Goal: Information Seeking & Learning: Learn about a topic

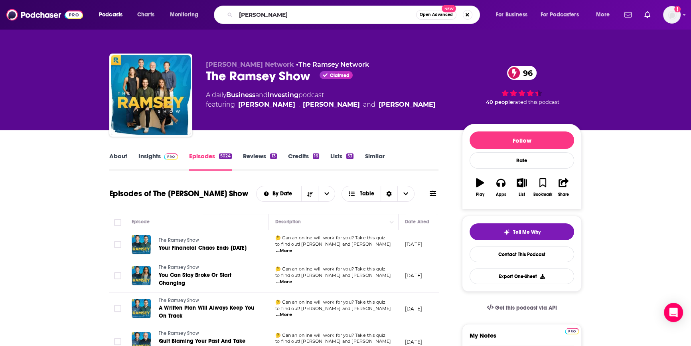
type input "[PERSON_NAME]"
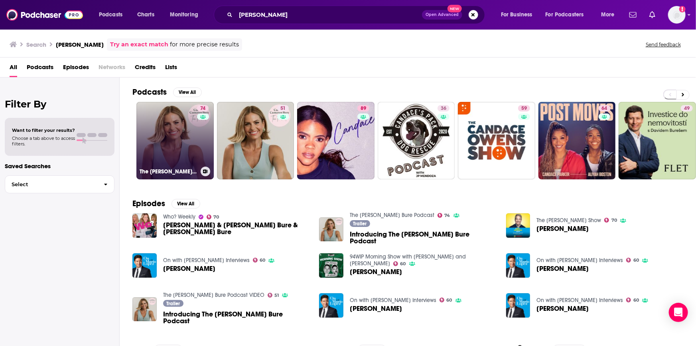
click at [171, 138] on link "74 The [PERSON_NAME] Bure Podcast" at bounding box center [174, 140] width 77 height 77
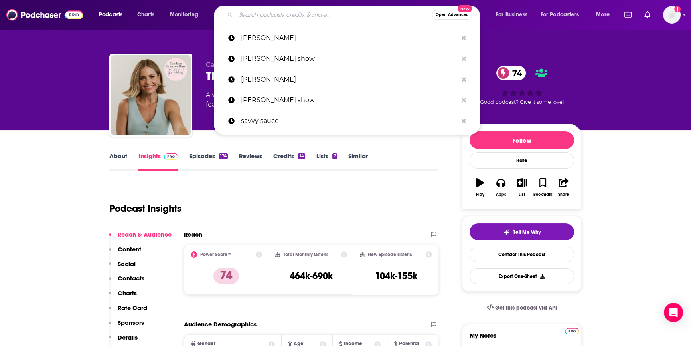
click at [289, 12] on input "Search podcasts, credits, & more..." at bounding box center [334, 14] width 196 height 13
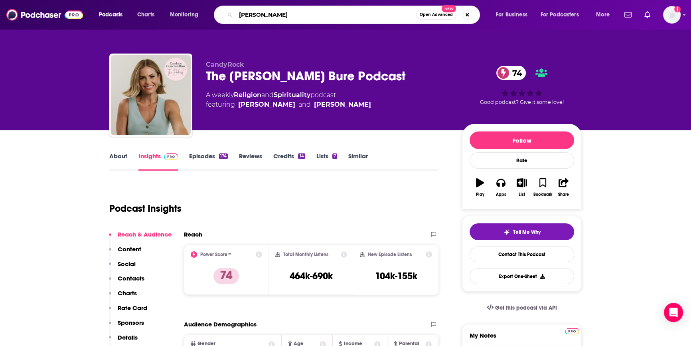
type input "delilah"
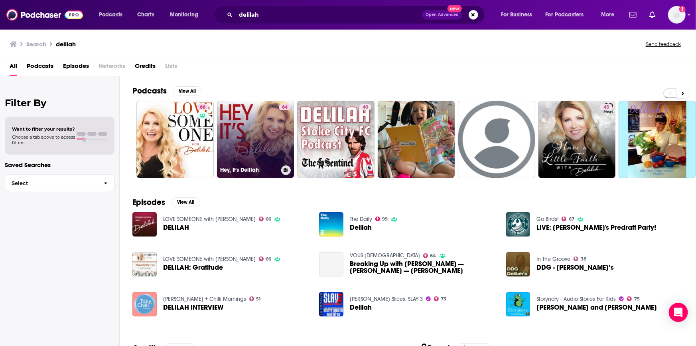
click at [262, 139] on link "64 Hey, It's Delilah" at bounding box center [255, 139] width 77 height 77
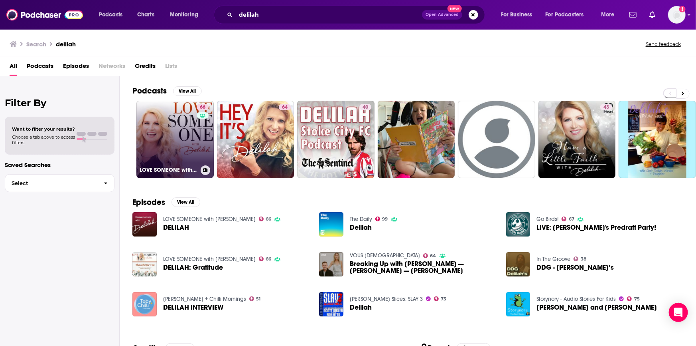
click at [183, 124] on link "66 LOVE SOMEONE with [PERSON_NAME]" at bounding box center [174, 139] width 77 height 77
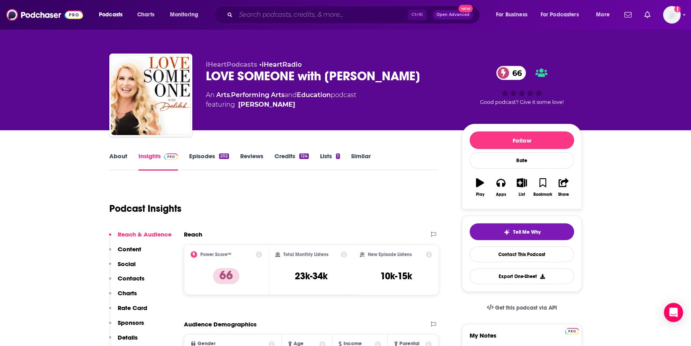
click at [267, 15] on input "Search podcasts, credits, & more..." at bounding box center [322, 14] width 172 height 13
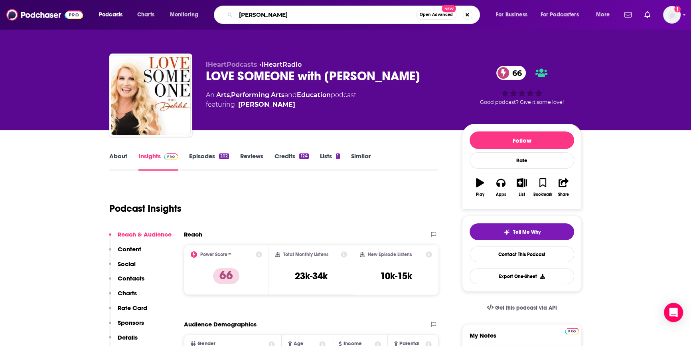
type input "[PERSON_NAME]"
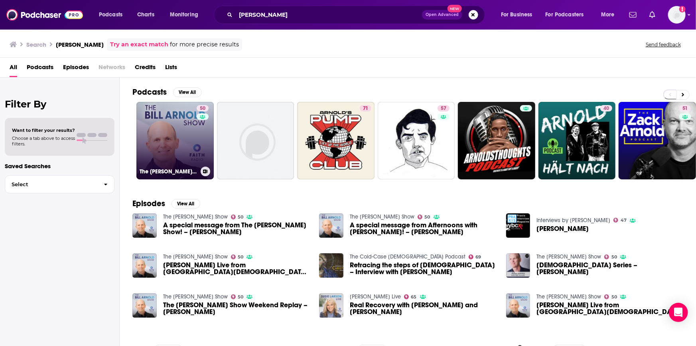
click at [183, 145] on link "50 The [PERSON_NAME] Show" at bounding box center [174, 140] width 77 height 77
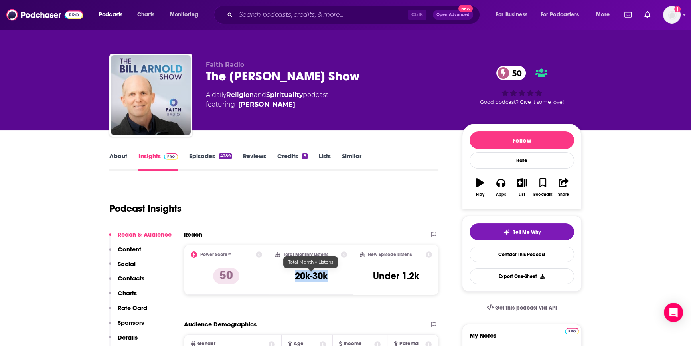
drag, startPoint x: 327, startPoint y: 276, endPoint x: 295, endPoint y: 279, distance: 32.1
click at [295, 279] on h3 "20k-30k" at bounding box center [311, 276] width 33 height 12
copy h3 "20k-30k"
